Goal: Check status: Check status

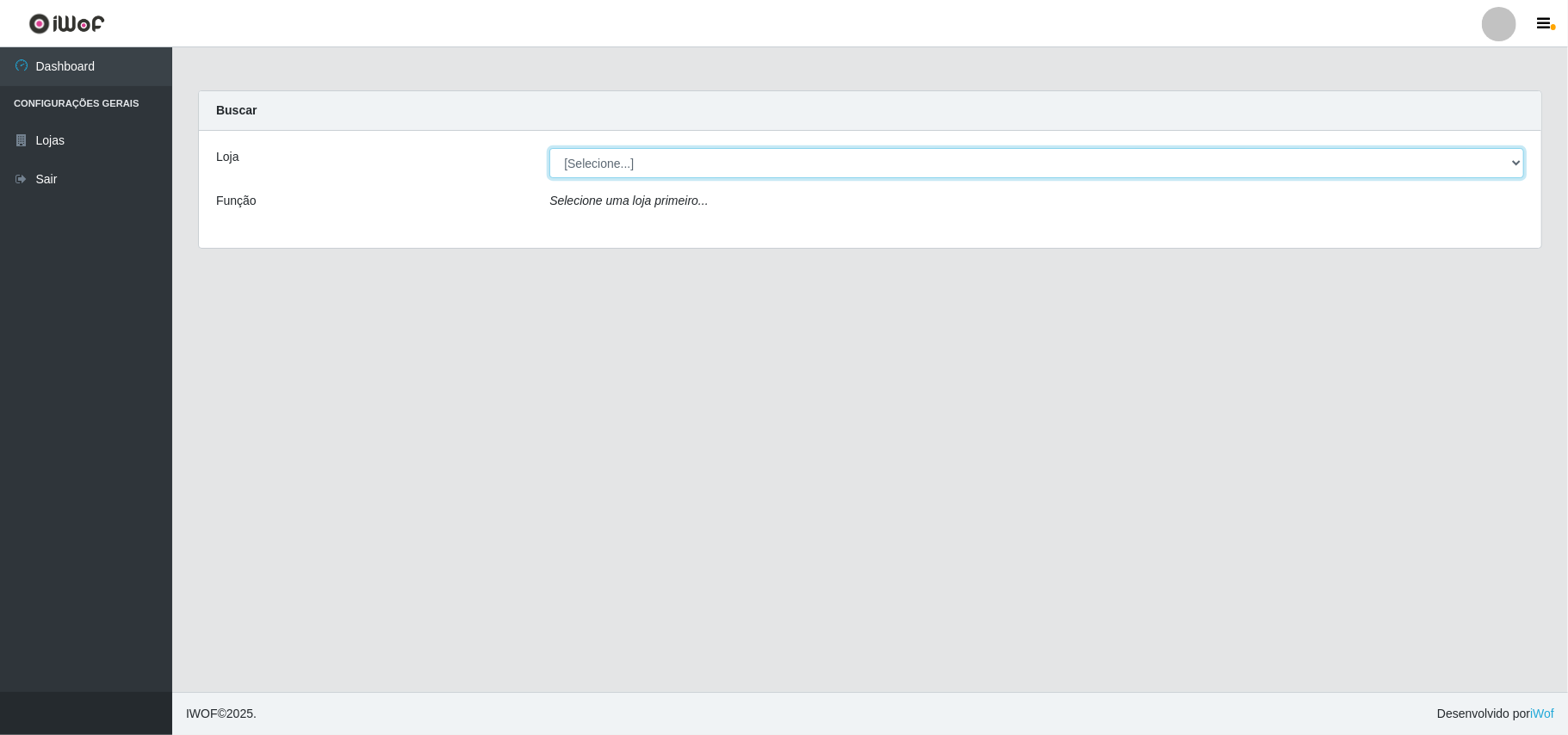
click at [652, 166] on select "[Selecione...] Bemais Supermercados - B11 Manaíra" at bounding box center [1036, 163] width 974 height 30
click at [659, 236] on div "Loja [Selecione...] Bemais Supermercados - B11 Manaíra Função Selecione uma loj…" at bounding box center [870, 190] width 1343 height 117
click at [720, 153] on select "[Selecione...] Bemais Supermercados - B11 Manaíra" at bounding box center [1036, 163] width 974 height 30
select select "409"
click at [549, 148] on select "[Selecione...] Bemais Supermercados - B11 Manaíra" at bounding box center [1036, 163] width 974 height 30
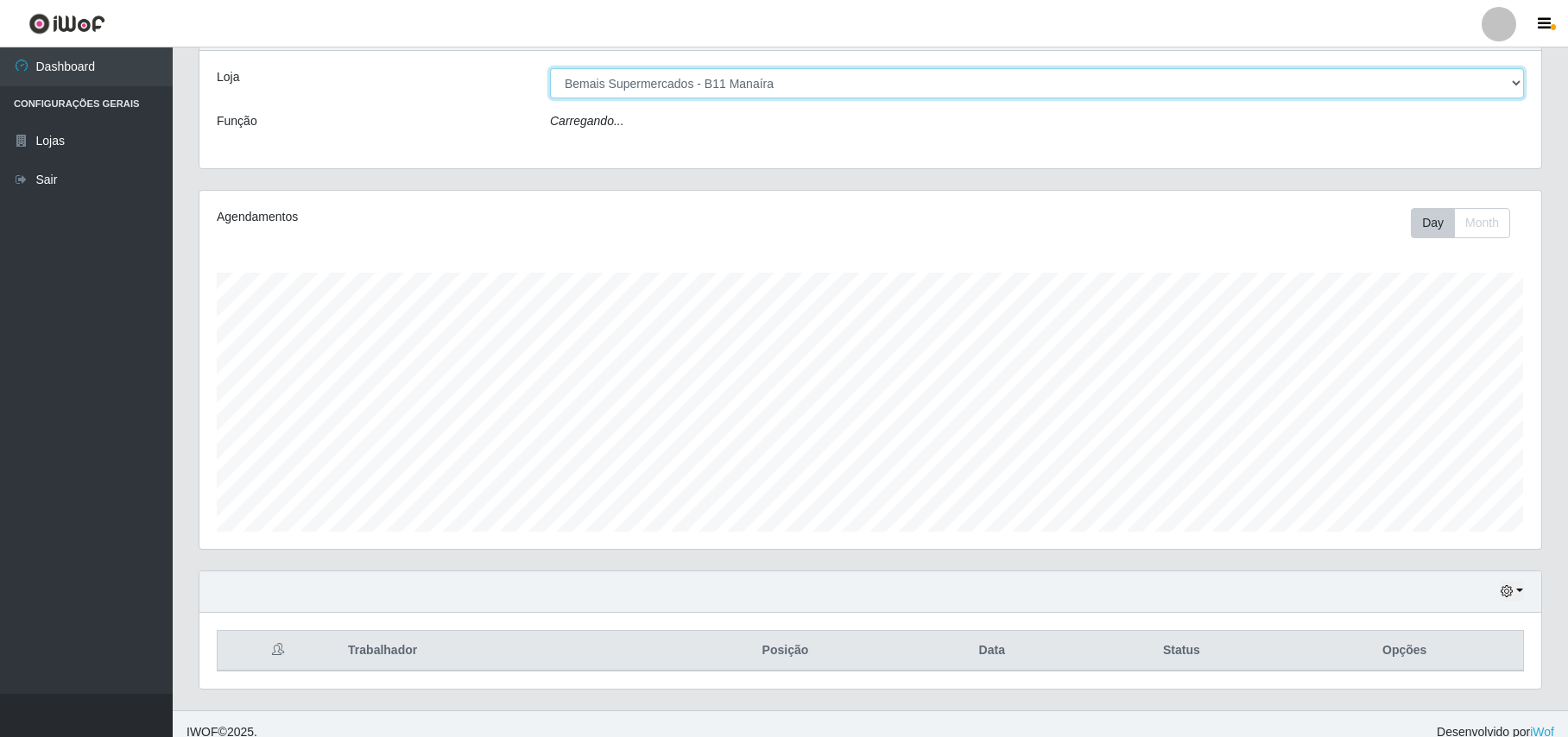
scroll to position [359, 1341]
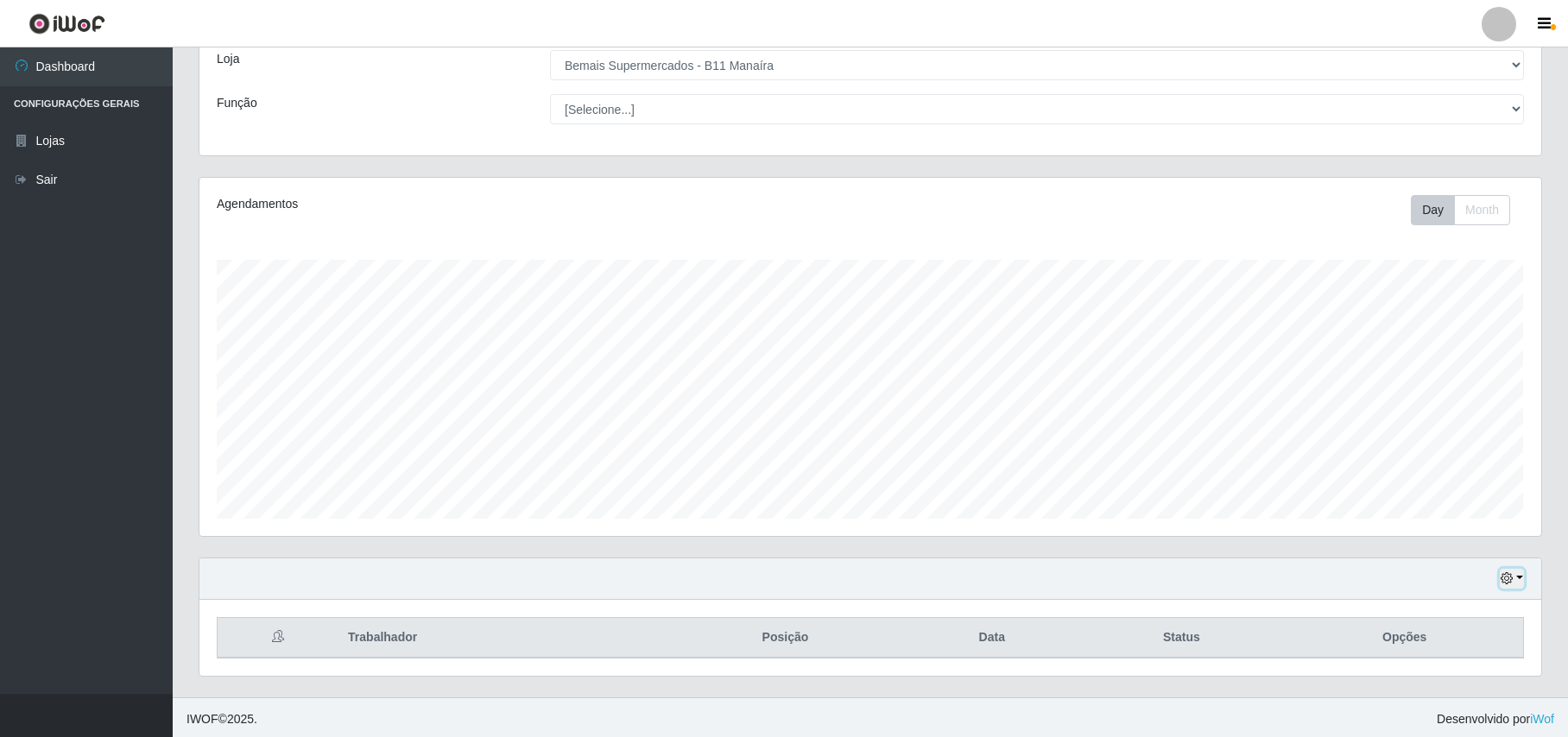
click at [1513, 581] on button "button" at bounding box center [1512, 578] width 24 height 20
click at [1421, 521] on button "1 Semana" at bounding box center [1456, 512] width 136 height 36
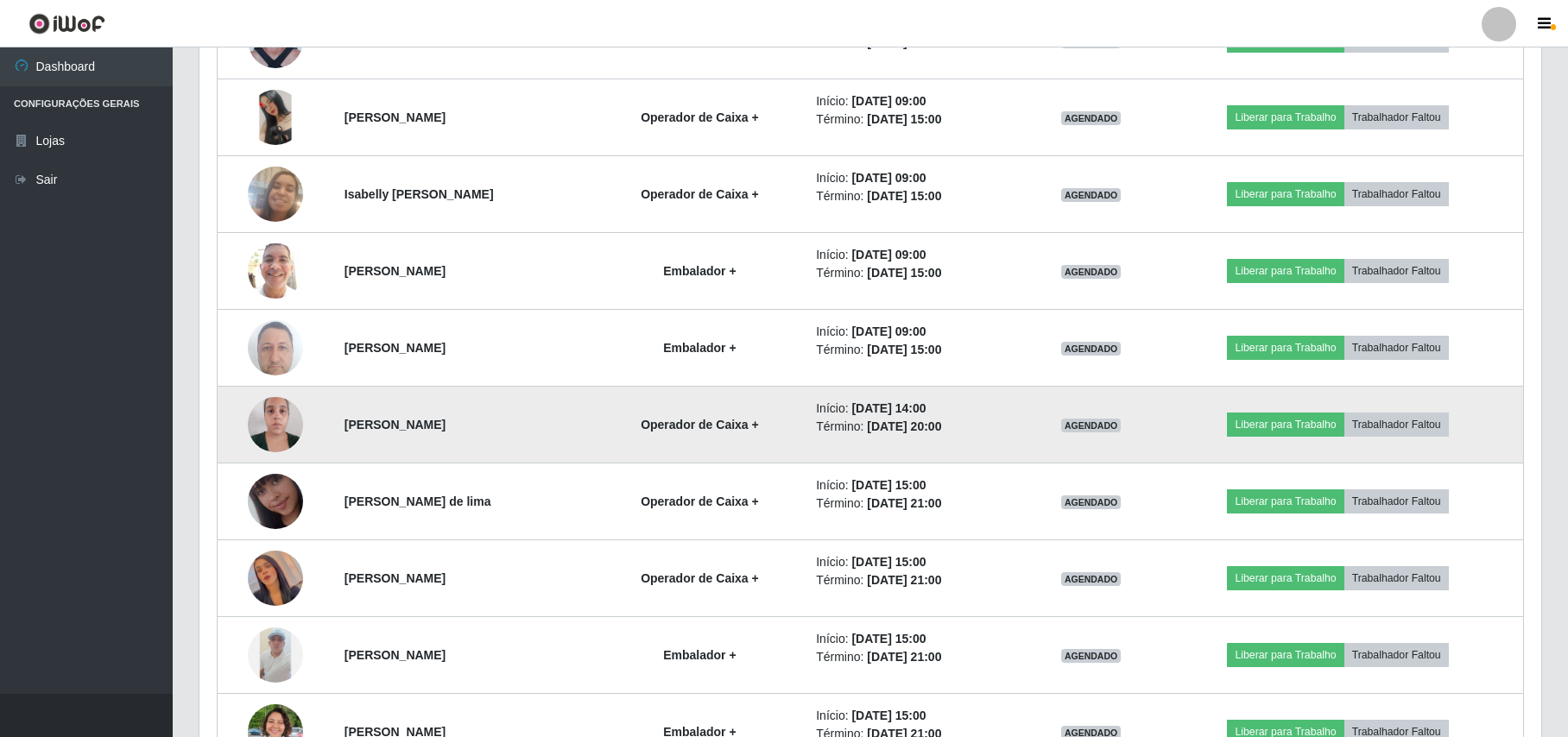
scroll to position [795, 0]
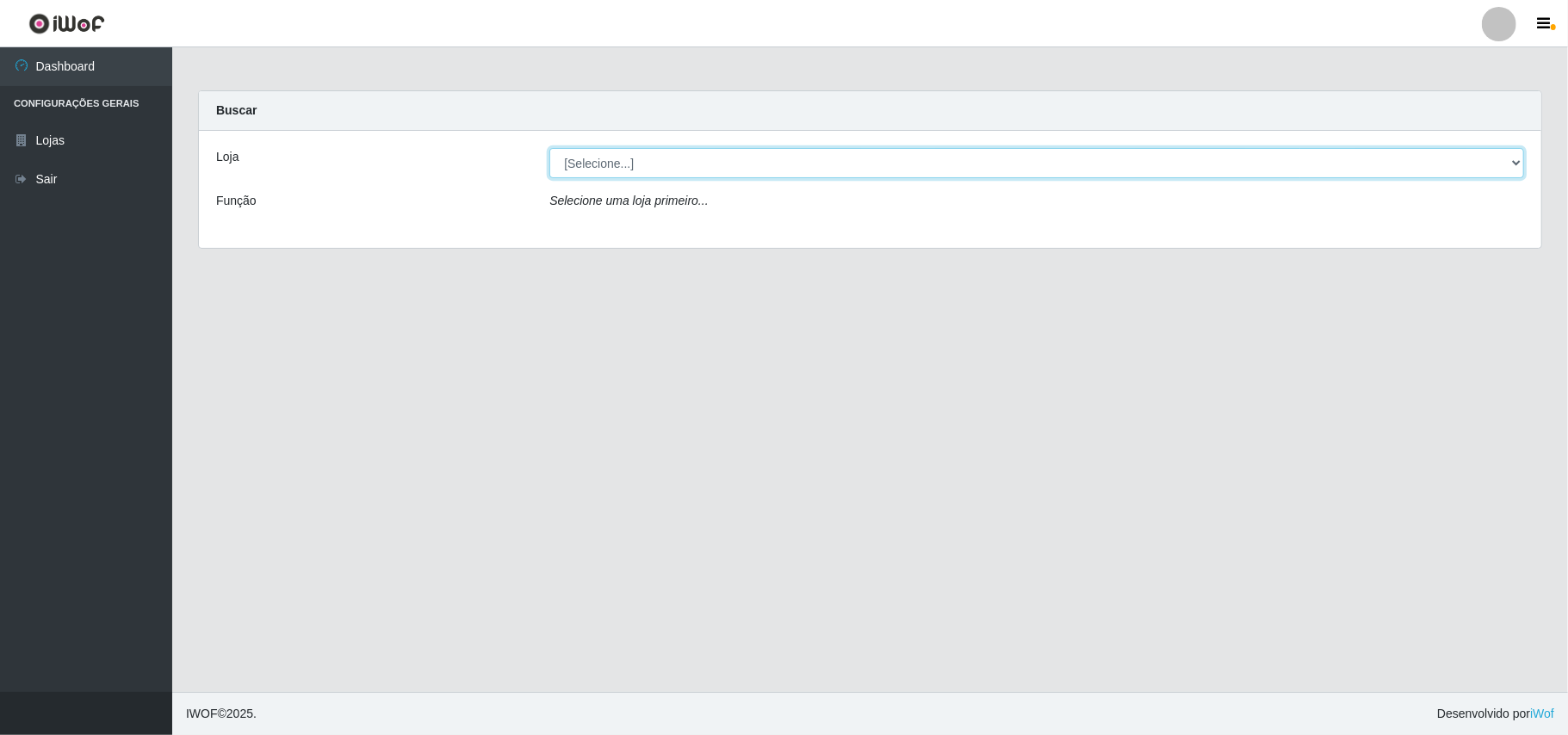
click at [637, 173] on select "[Selecione...] Bemais Supermercados - B11 Manaíra" at bounding box center [1036, 163] width 974 height 30
click at [905, 301] on main "Carregando... Buscar Loja [Selecione...] Bemais Supermercados - B11 Manaíra Fun…" at bounding box center [870, 369] width 1396 height 645
click at [817, 183] on div "Loja [Selecione...] Bemais Supermercados - B11 Manaíra Função Selecione uma loj…" at bounding box center [870, 190] width 1343 height 117
click at [799, 172] on select "[Selecione...] Bemais Supermercados - B11 Manaíra" at bounding box center [1036, 163] width 974 height 30
select select "409"
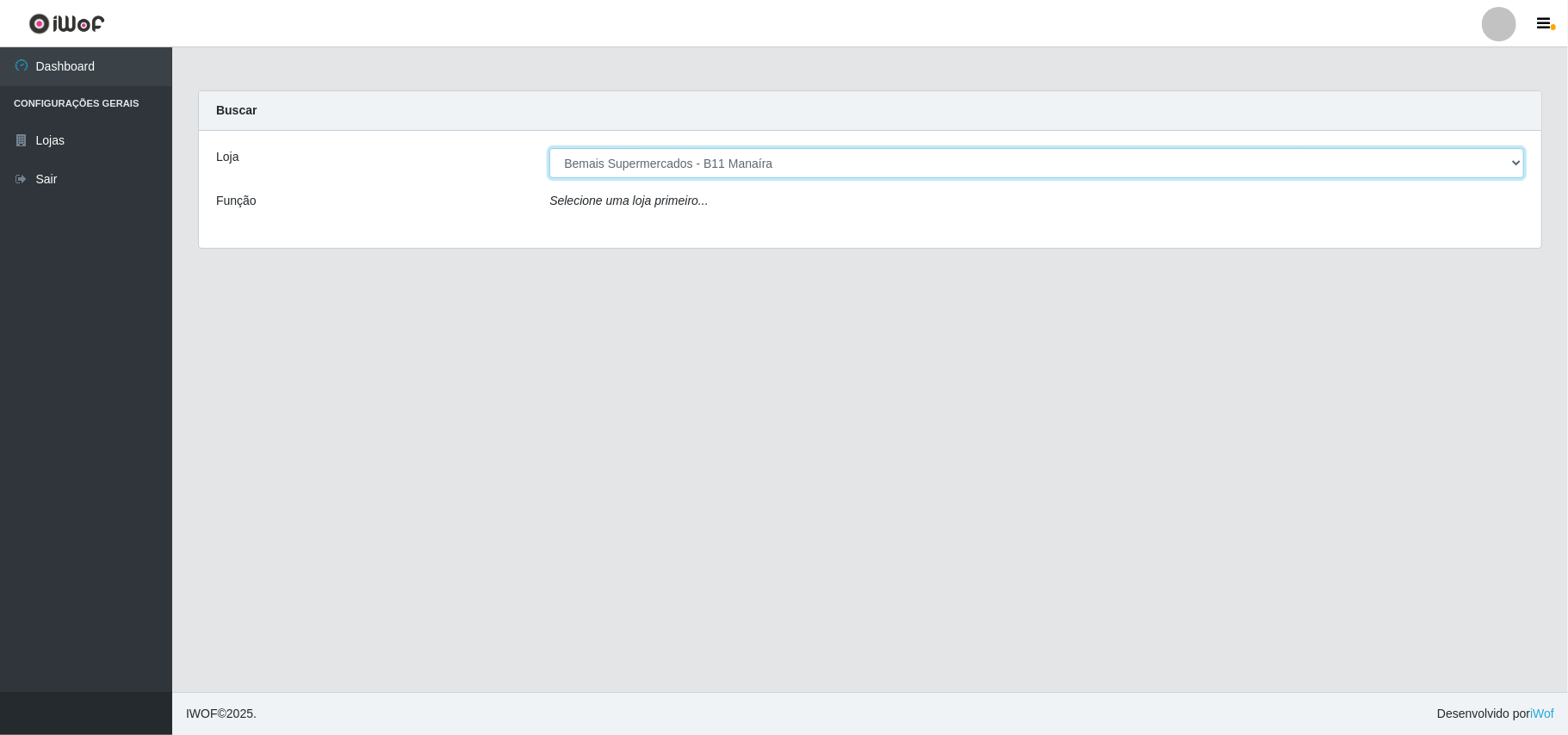
click at [549, 148] on select "[Selecione...] Bemais Supermercados - B11 Manaíra" at bounding box center [1036, 163] width 974 height 30
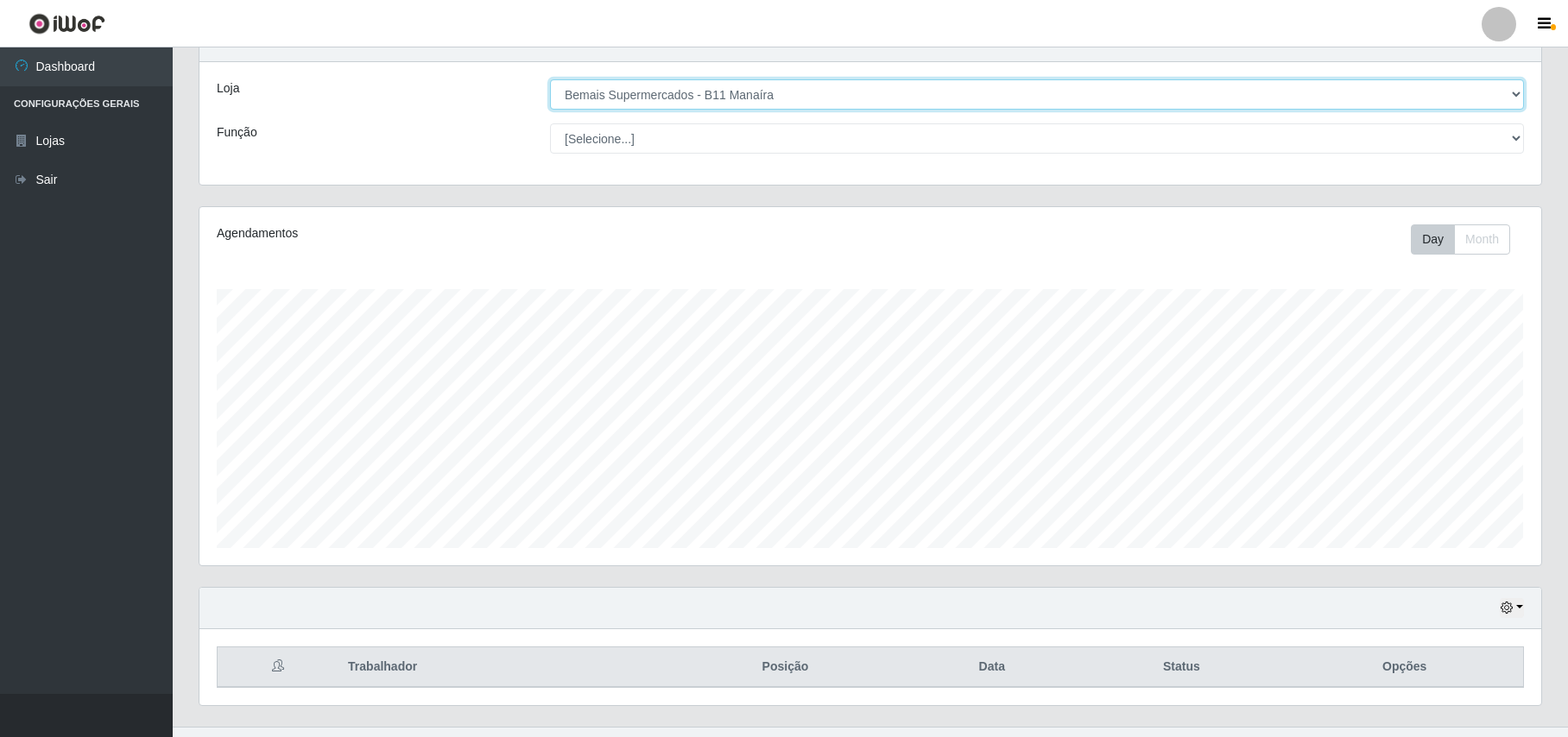
scroll to position [104, 0]
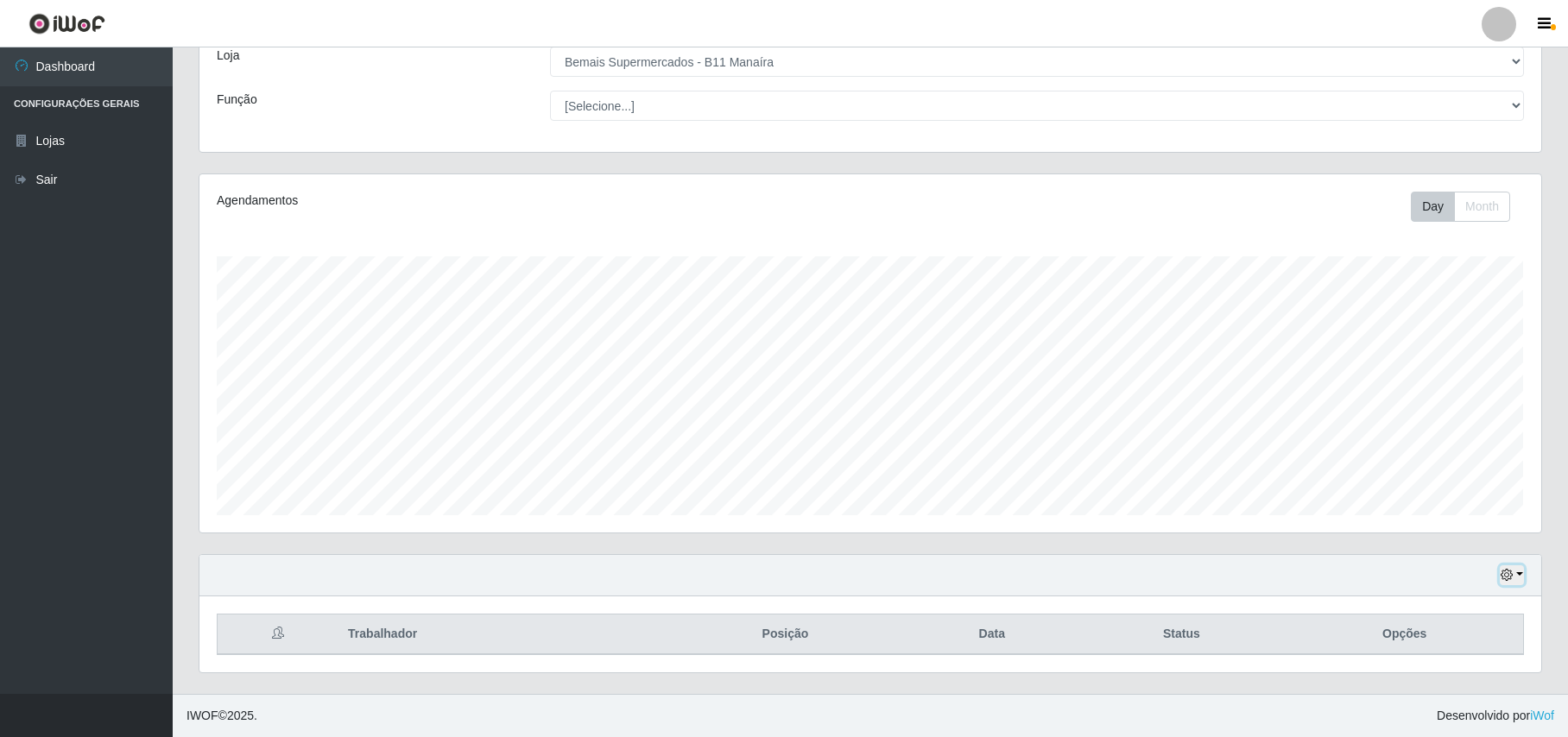
click at [1519, 574] on button "button" at bounding box center [1512, 575] width 24 height 20
click at [1473, 501] on button "1 Semana" at bounding box center [1456, 509] width 136 height 36
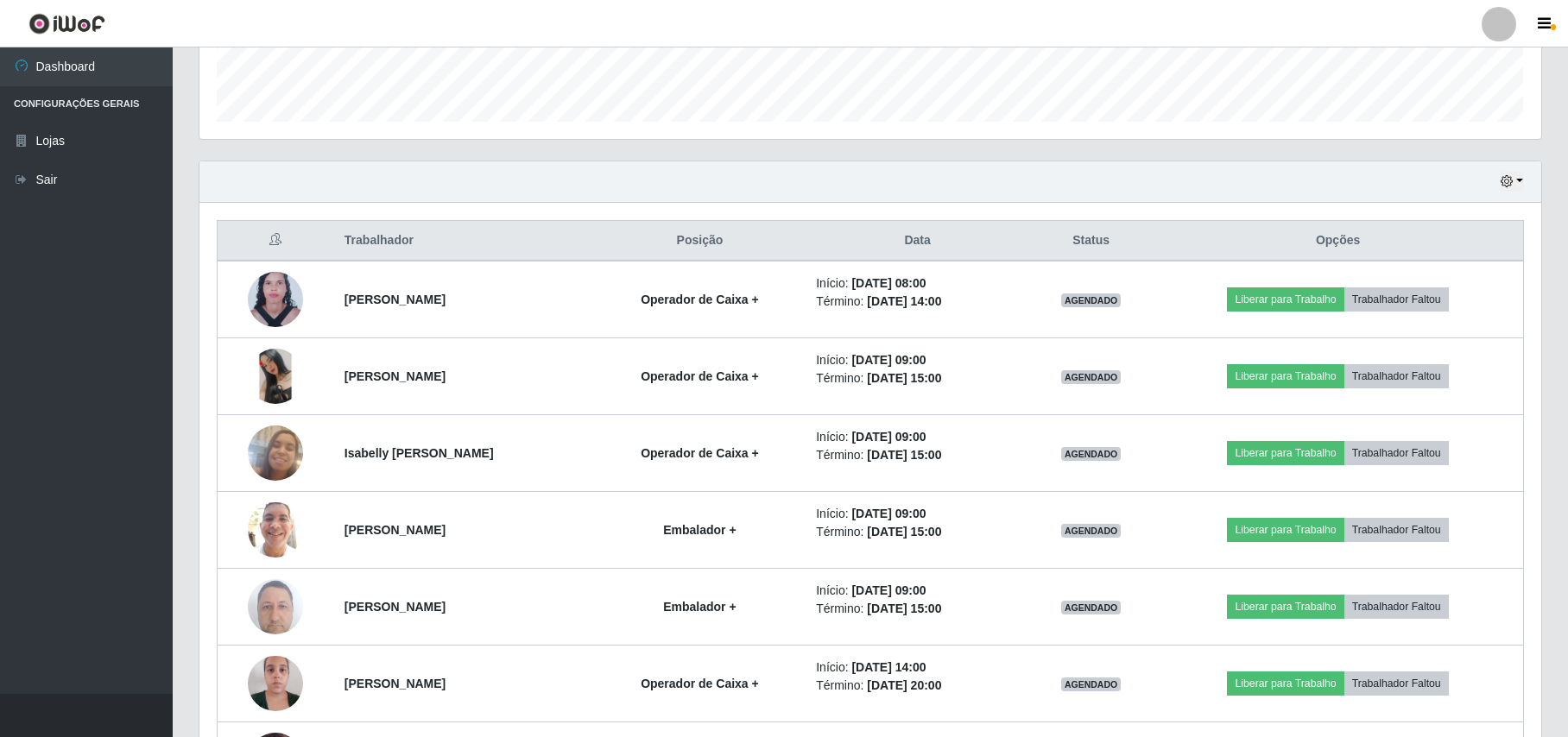
scroll to position [415, 0]
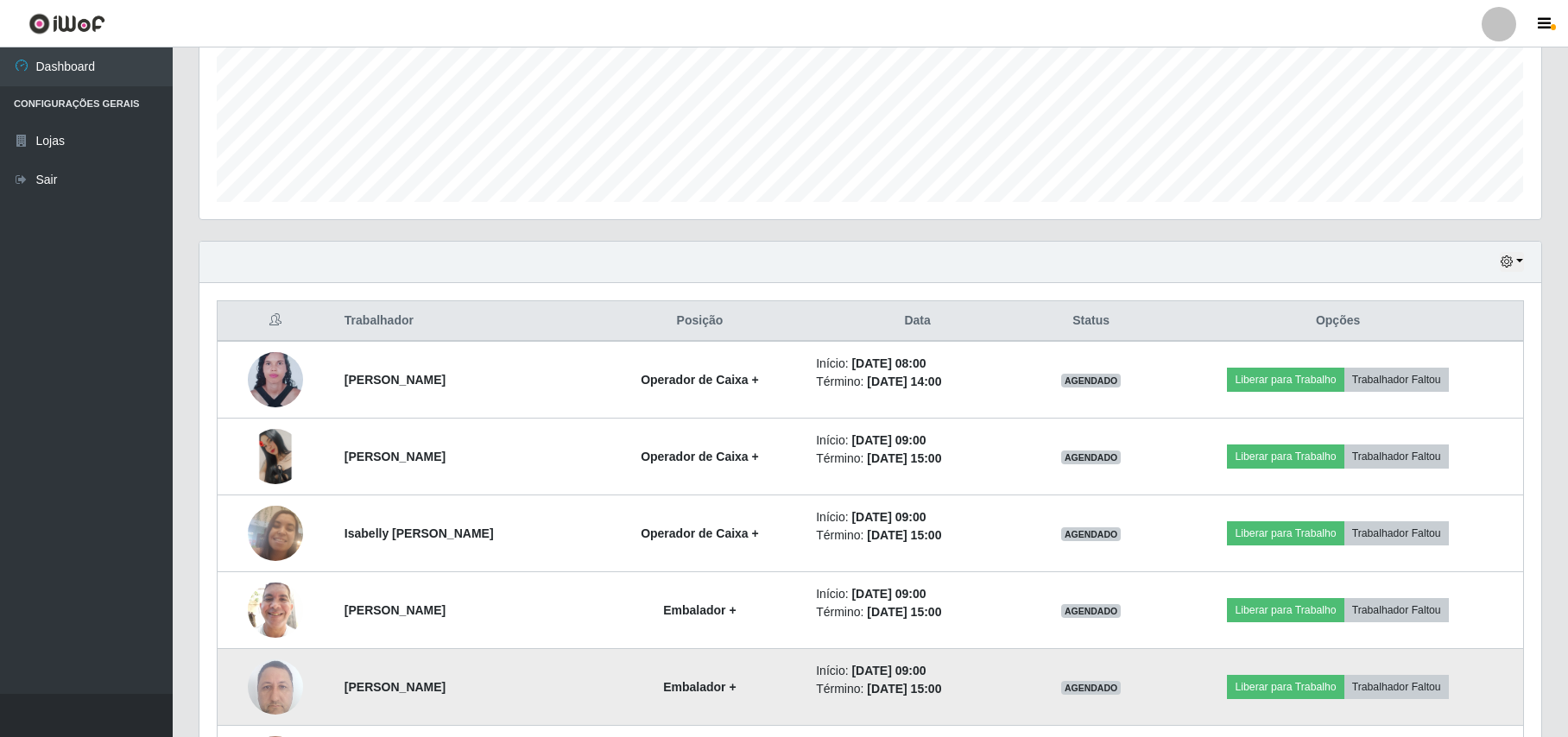
click at [274, 681] on img at bounding box center [275, 687] width 55 height 74
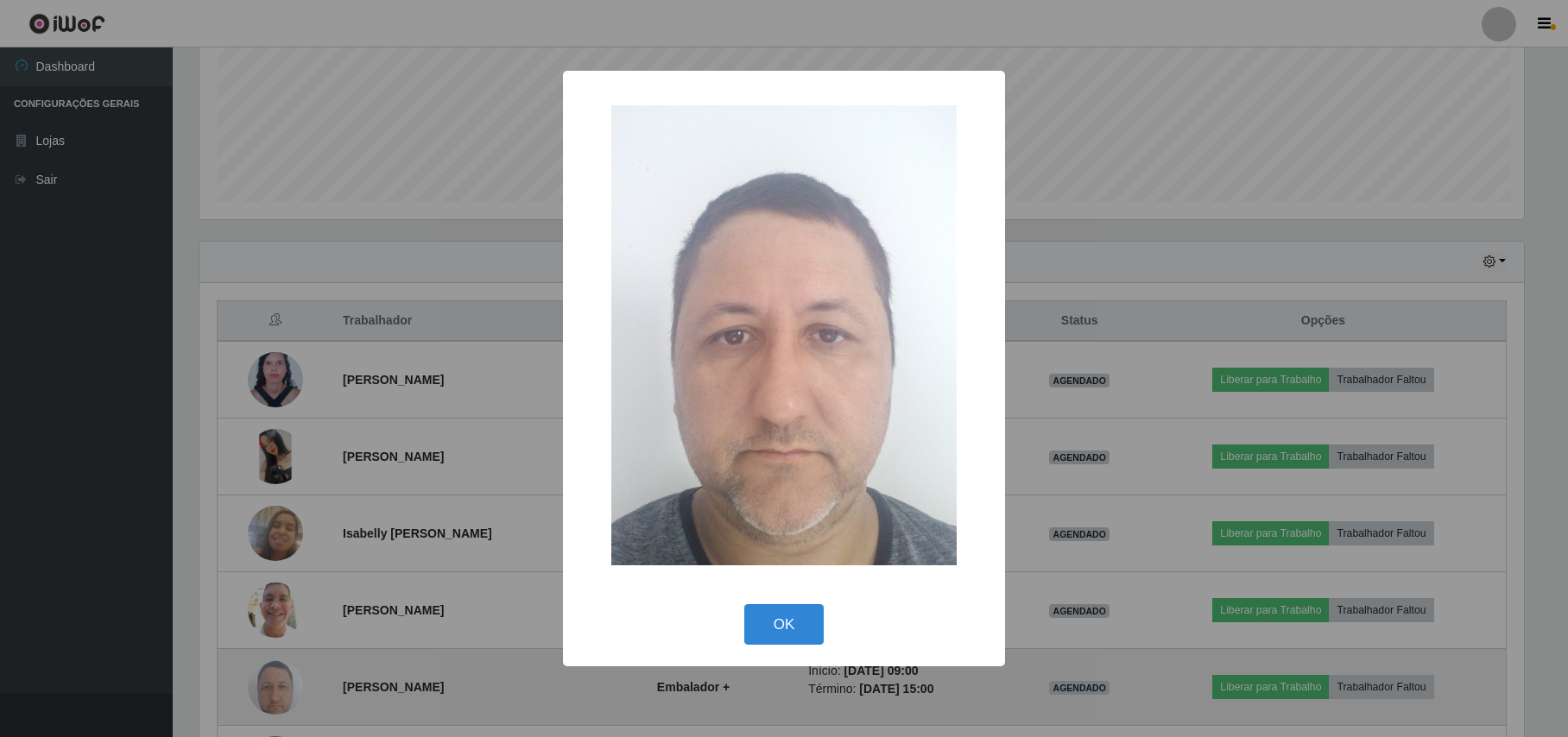
scroll to position [359, 1328]
click at [274, 681] on div "× OK Cancel" at bounding box center [786, 368] width 1573 height 737
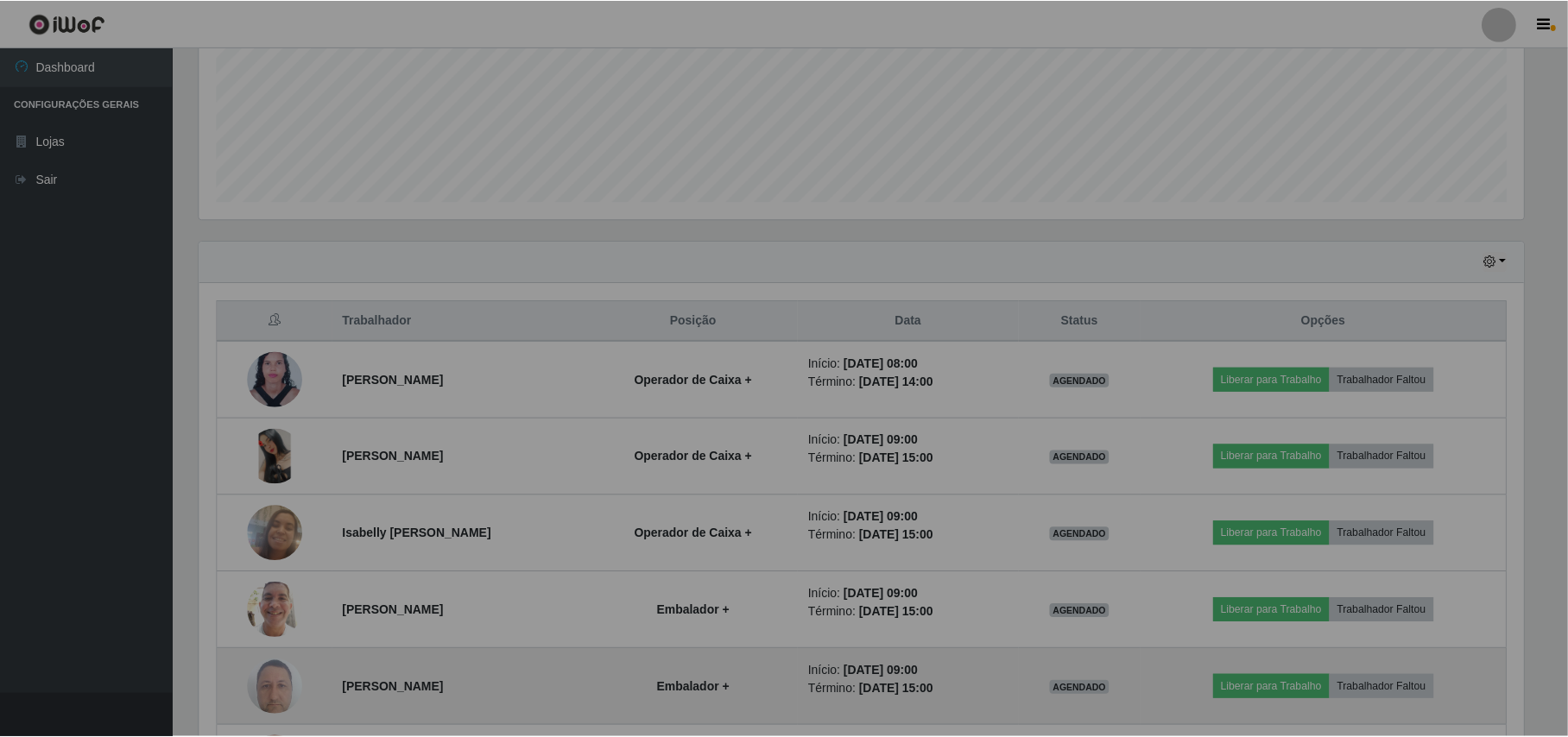
scroll to position [359, 1341]
